Goal: Task Accomplishment & Management: Manage account settings

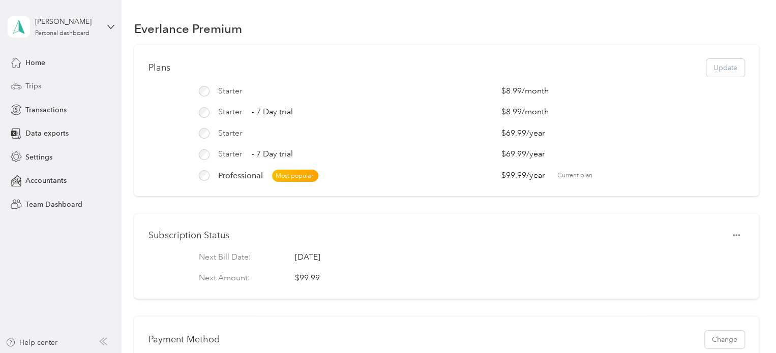
click at [28, 82] on span "Trips" at bounding box center [33, 86] width 16 height 11
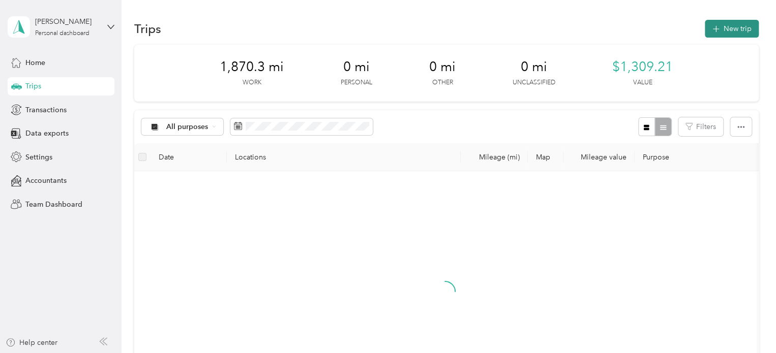
click at [746, 28] on button "New trip" at bounding box center [732, 29] width 54 height 18
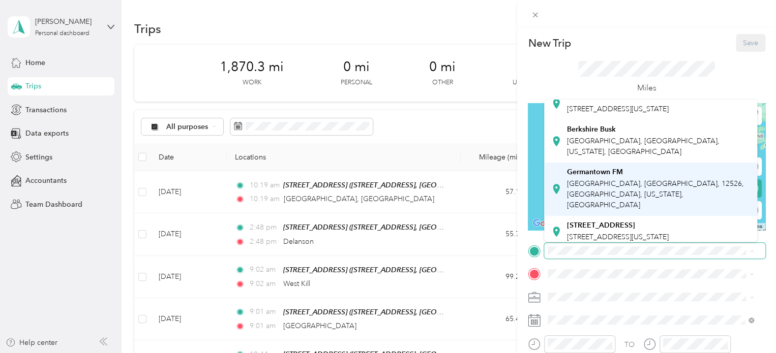
scroll to position [49, 0]
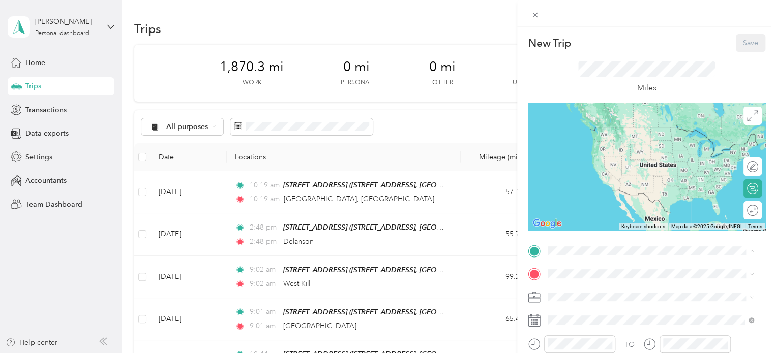
click at [608, 222] on div "130 Lower Post Rd,Gheny,Ny 134 Lower Post Rd, Ghent, NY 12075, USA, 12075, Colu…" at bounding box center [618, 225] width 102 height 21
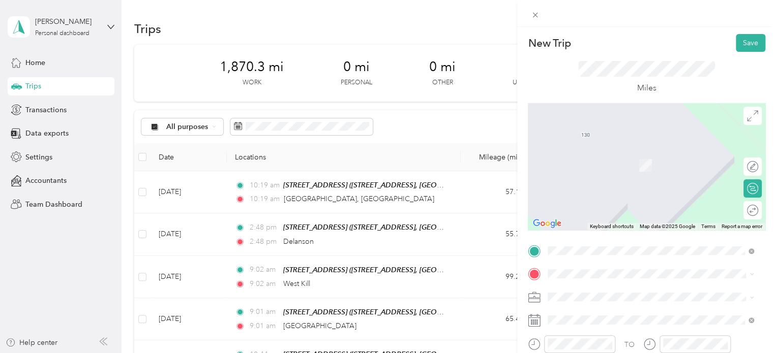
click at [616, 316] on span "Chatham New York, United States" at bounding box center [624, 312] width 114 height 18
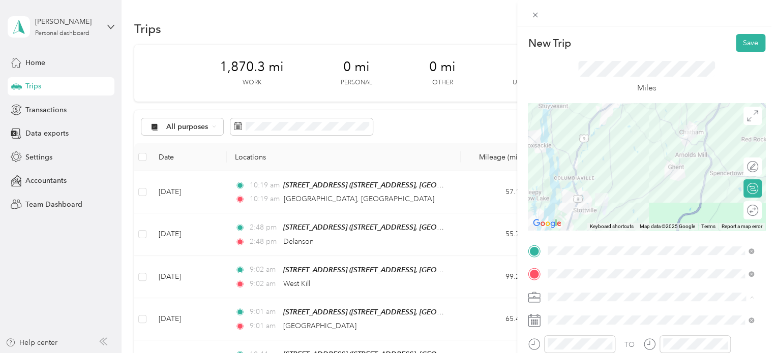
click at [575, 191] on div "music" at bounding box center [650, 190] width 199 height 11
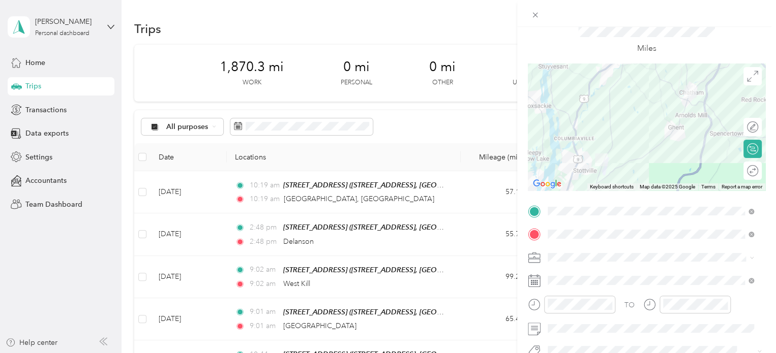
scroll to position [102, 0]
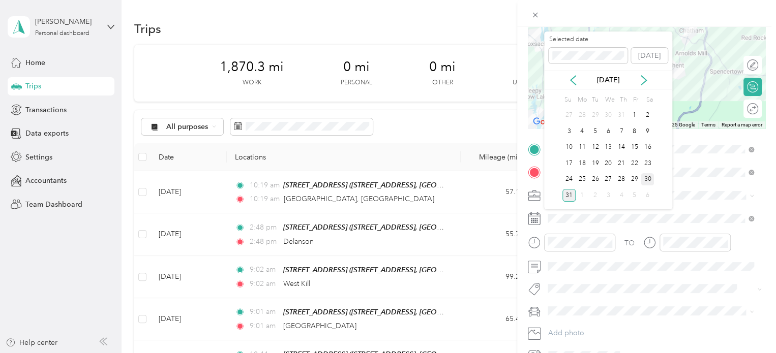
click at [648, 178] on div "30" at bounding box center [646, 179] width 13 height 13
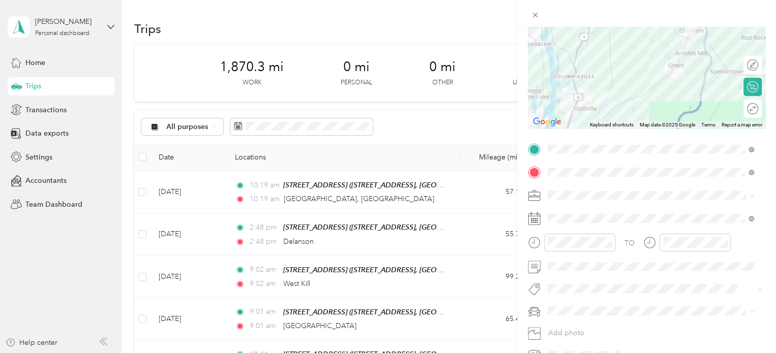
click at [561, 331] on li "Terra" at bounding box center [650, 325] width 213 height 18
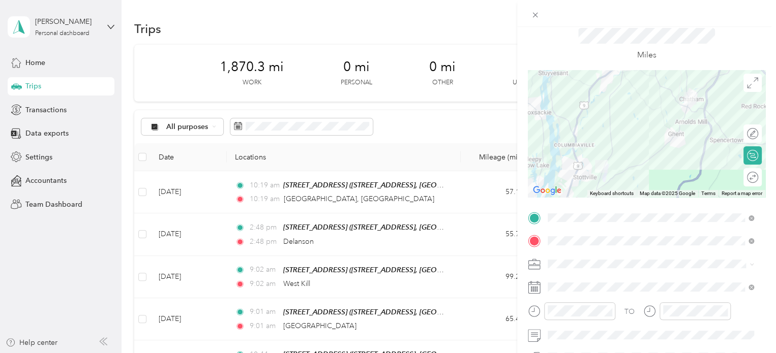
scroll to position [0, 0]
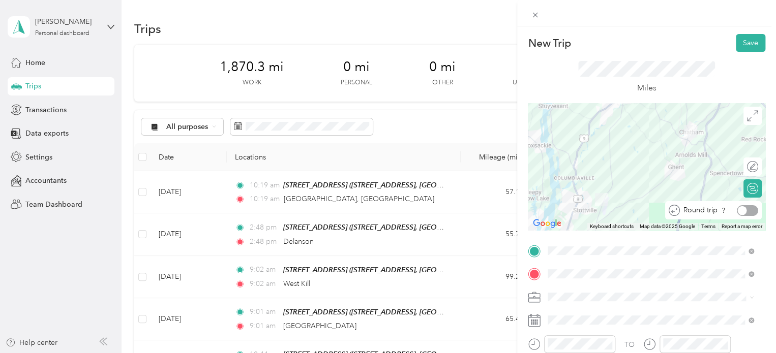
click at [744, 211] on div at bounding box center [747, 210] width 21 height 11
click at [744, 38] on button "Save" at bounding box center [750, 43] width 29 height 18
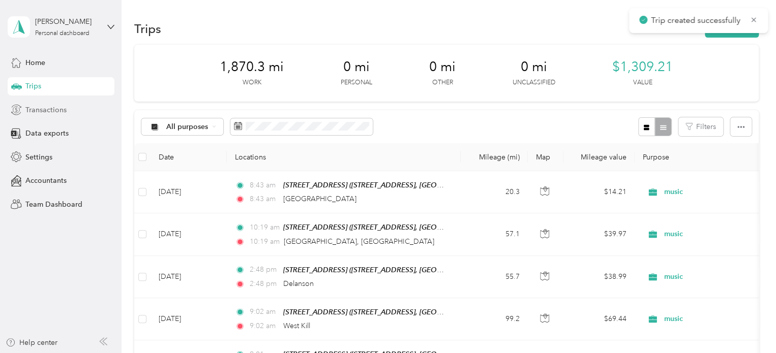
click at [52, 107] on span "Transactions" at bounding box center [45, 110] width 41 height 11
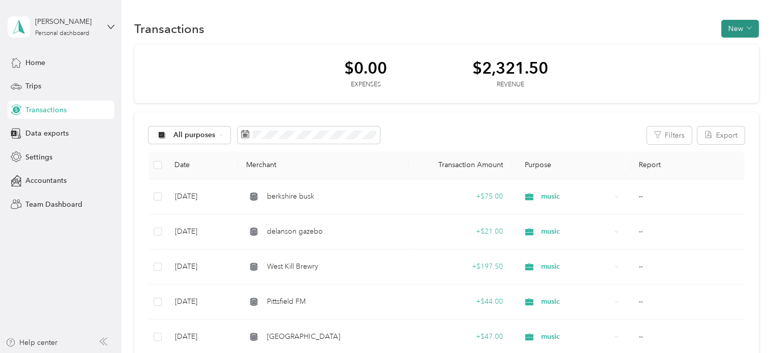
click at [742, 25] on button "New" at bounding box center [740, 29] width 38 height 18
click at [738, 64] on span "Revenue" at bounding box center [734, 65] width 28 height 11
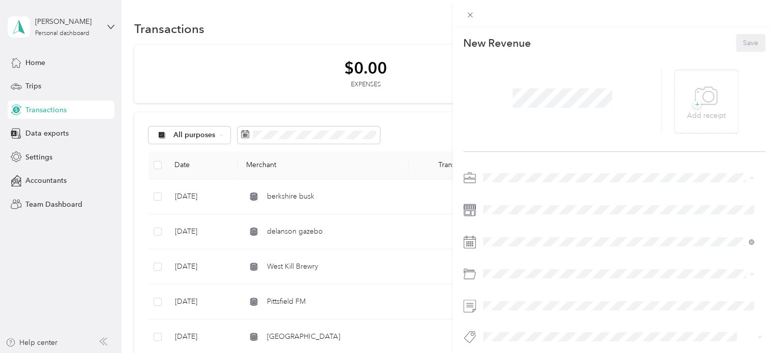
click at [497, 230] on span "music" at bounding box center [495, 231] width 18 height 9
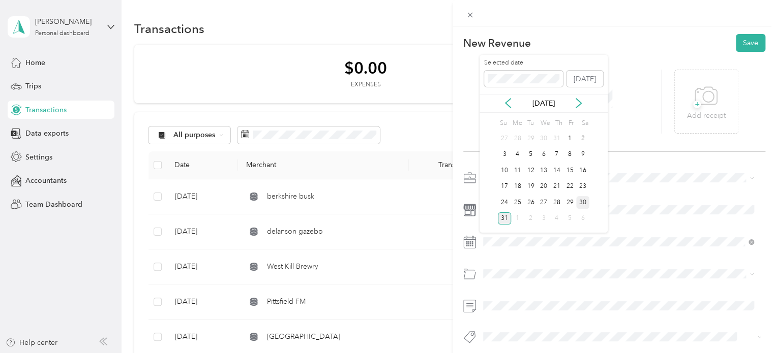
click at [581, 201] on div "30" at bounding box center [582, 202] width 13 height 13
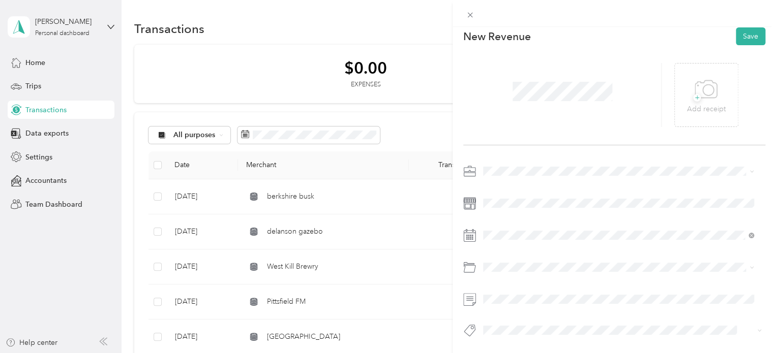
scroll to position [14, 0]
click at [530, 300] on div "Reimbursement" at bounding box center [617, 300] width 263 height 11
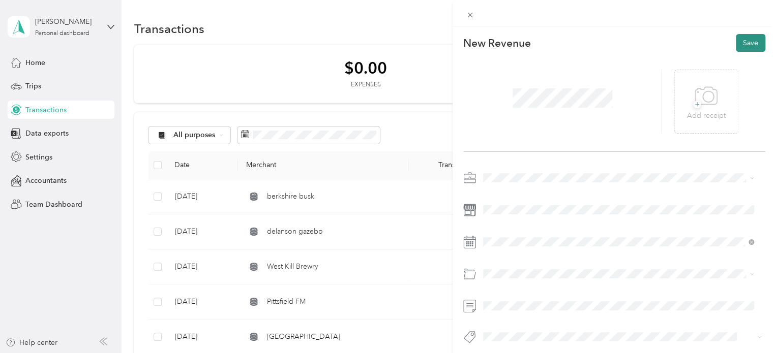
click at [743, 42] on button "Save" at bounding box center [750, 43] width 29 height 18
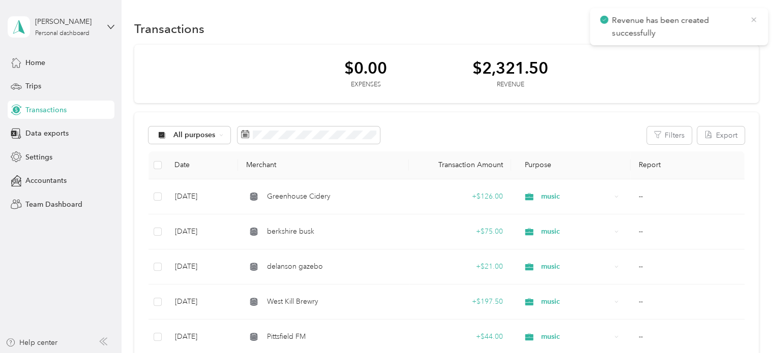
click at [752, 18] on icon at bounding box center [753, 19] width 5 height 5
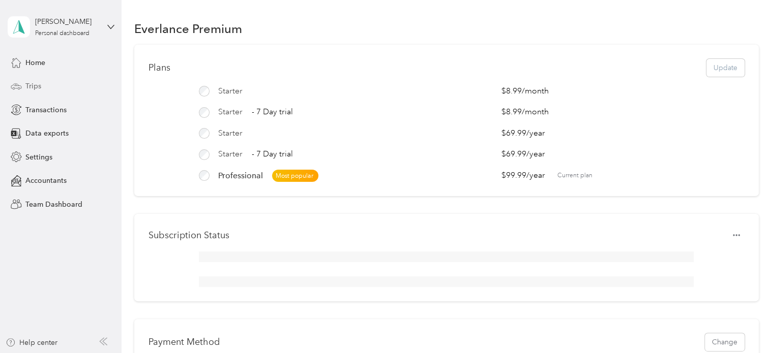
click at [40, 91] on span "Trips" at bounding box center [33, 86] width 16 height 11
